Goal: Task Accomplishment & Management: Complete application form

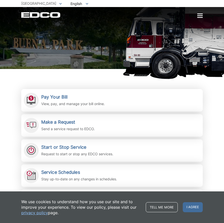
scroll to position [98, 0]
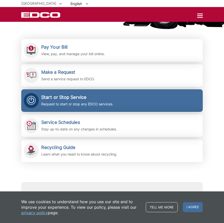
click at [69, 98] on h2 "Start or Stop Service" at bounding box center [77, 97] width 72 height 6
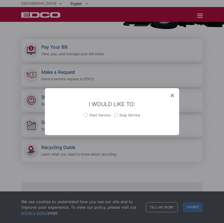
click at [83, 116] on ul "Start Service Stop Service" at bounding box center [112, 117] width 127 height 10
click at [85, 116] on label "Start Service" at bounding box center [97, 117] width 27 height 10
radio input "true"
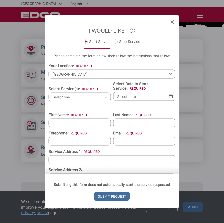
click at [107, 97] on span "Select one" at bounding box center [80, 96] width 62 height 9
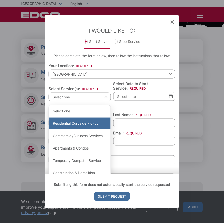
click at [94, 124] on div "Residential Curbside Pickup" at bounding box center [80, 123] width 62 height 12
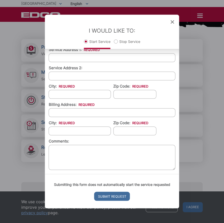
scroll to position [103, 0]
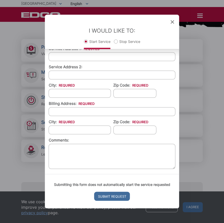
click at [172, 23] on icon at bounding box center [173, 22] width 4 height 4
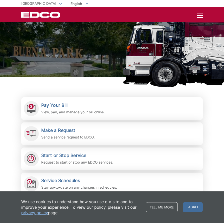
scroll to position [0, 0]
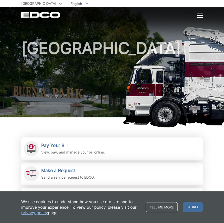
click at [200, 12] on div "EDCO Logo Home Residential Services Curbside Pickup Recycling Organic Recycling…" at bounding box center [112, 12] width 224 height 11
click at [199, 17] on div at bounding box center [201, 16] width 6 height 4
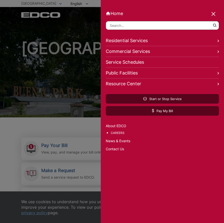
click at [144, 40] on link "Residential Services" at bounding box center [162, 40] width 113 height 11
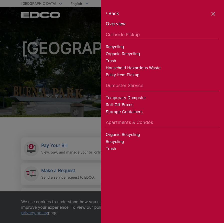
click at [112, 61] on link "Trash" at bounding box center [162, 61] width 113 height 7
